Goal: Ask a question

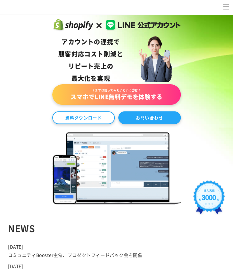
click at [146, 121] on link "お問い合わせ" at bounding box center [149, 117] width 63 height 13
click at [159, 117] on link "お問い合わせ" at bounding box center [149, 117] width 63 height 13
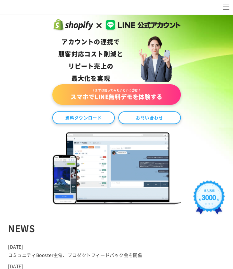
click at [227, 10] on icon "メニュー" at bounding box center [226, 6] width 7 height 7
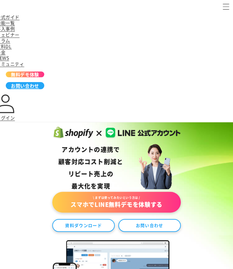
click at [22, 84] on span "お問い合わせ" at bounding box center [25, 86] width 28 height 6
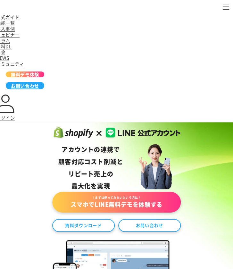
click at [22, 84] on span "お問い合わせ" at bounding box center [25, 86] width 28 height 6
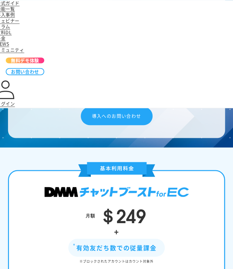
scroll to position [3706, 0]
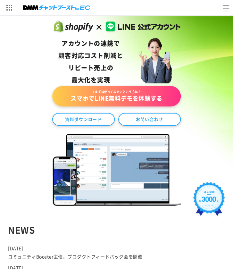
click at [224, 7] on icon "メニュー" at bounding box center [226, 8] width 7 height 7
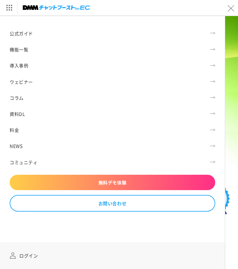
click at [229, 7] on icon "メニュー" at bounding box center [231, 8] width 7 height 7
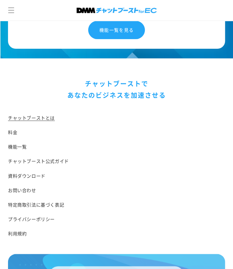
scroll to position [3501, 0]
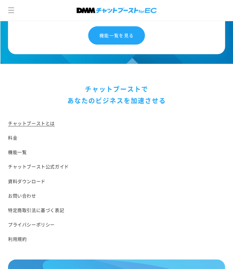
click at [19, 189] on link "お問い合わせ" at bounding box center [116, 196] width 217 height 14
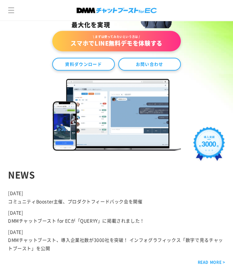
scroll to position [0, 0]
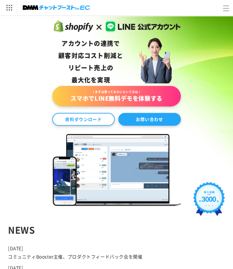
click at [156, 120] on link "お問い合わせ" at bounding box center [149, 119] width 63 height 13
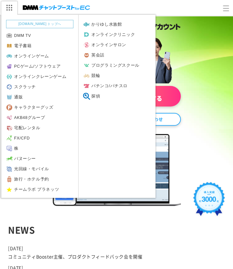
click at [13, 9] on img at bounding box center [9, 7] width 16 height 13
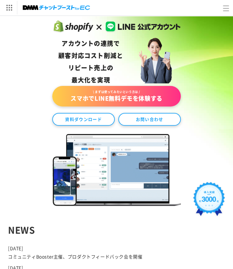
click at [230, 152] on div "アカウントの連携で 顧客対応コスト削減と リピート売上の 最大化を実現 \ まずは使ってみたいという方は / スマホでLINE無料デモを体験する 資料ダウンロ…" at bounding box center [116, 114] width 233 height 196
click at [159, 120] on link "お問い合わせ" at bounding box center [149, 119] width 63 height 13
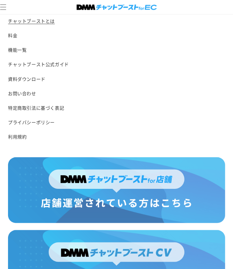
scroll to position [3596, 0]
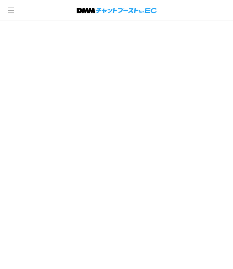
scroll to position [231, 0]
